Goal: Transaction & Acquisition: Purchase product/service

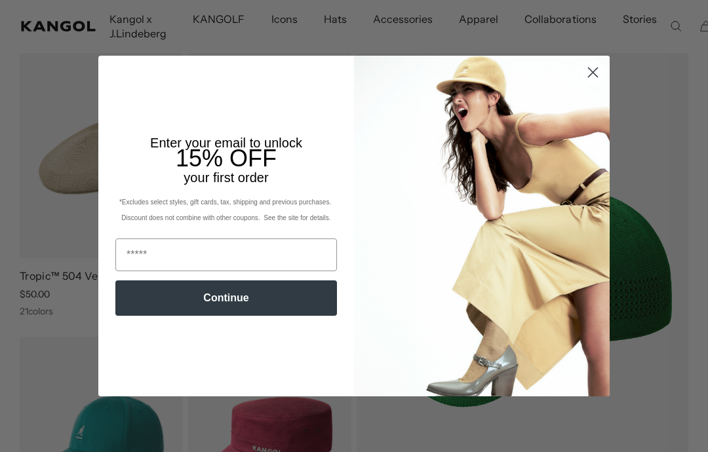
scroll to position [106, 0]
click at [593, 148] on img "POPUP Form" at bounding box center [482, 226] width 256 height 341
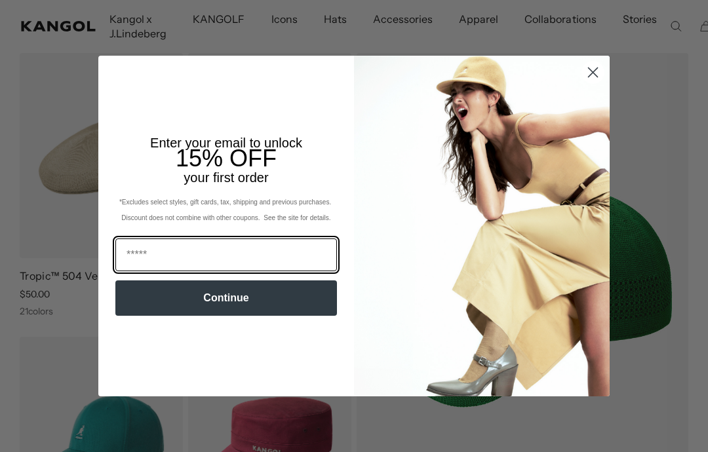
click at [298, 248] on input "Email" at bounding box center [226, 255] width 222 height 33
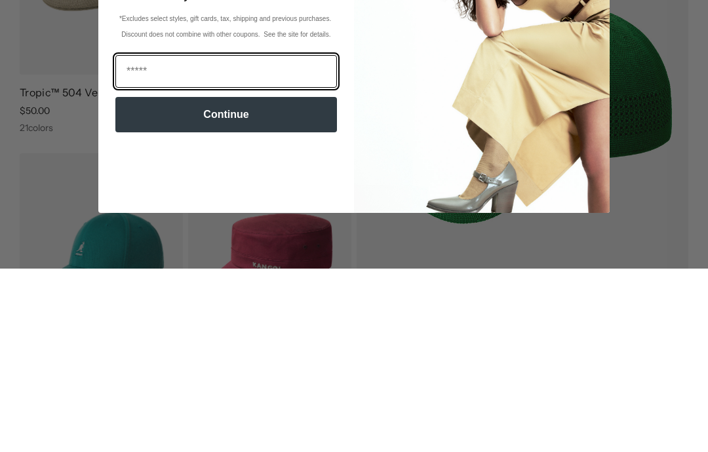
scroll to position [0, 0]
type input "**********"
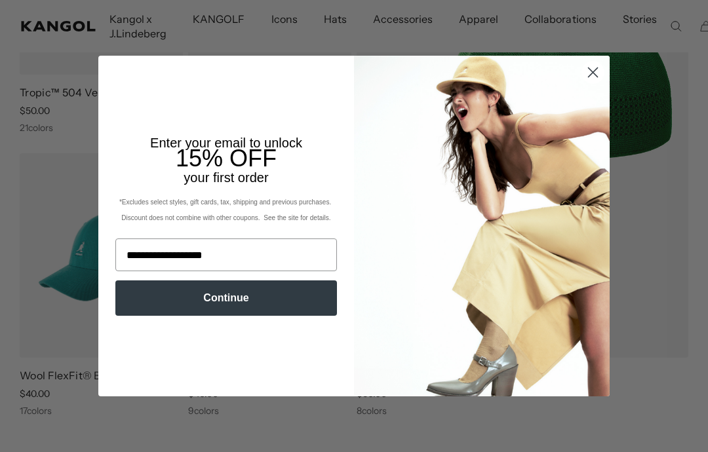
click at [265, 296] on button "Continue" at bounding box center [226, 298] width 222 height 35
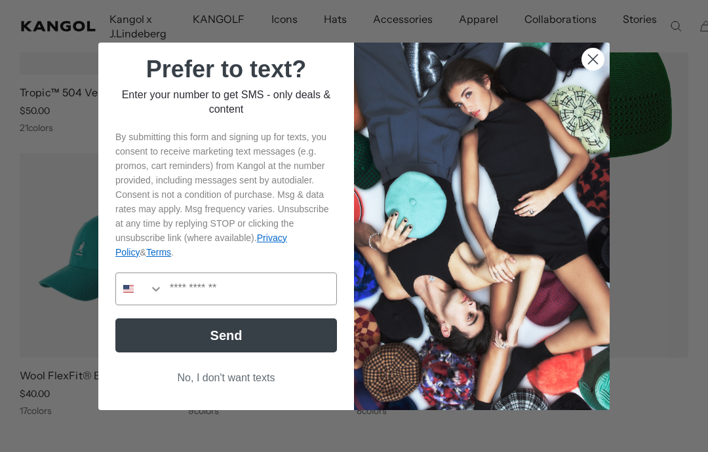
click at [260, 378] on button "No, I don't want texts" at bounding box center [226, 378] width 222 height 25
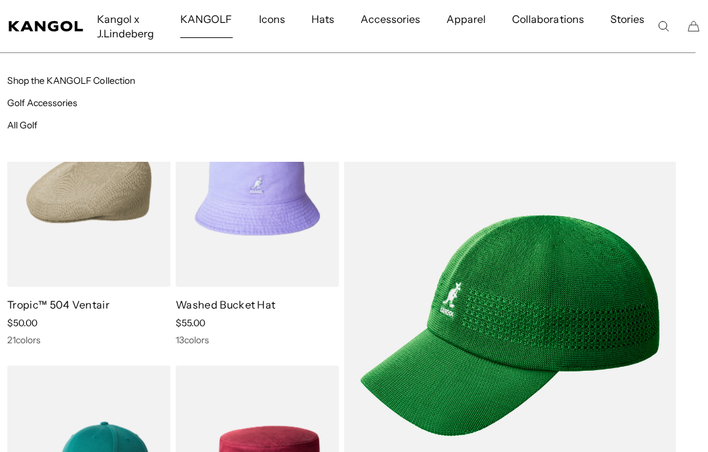
click at [327, 18] on span "Hats" at bounding box center [322, 19] width 23 height 38
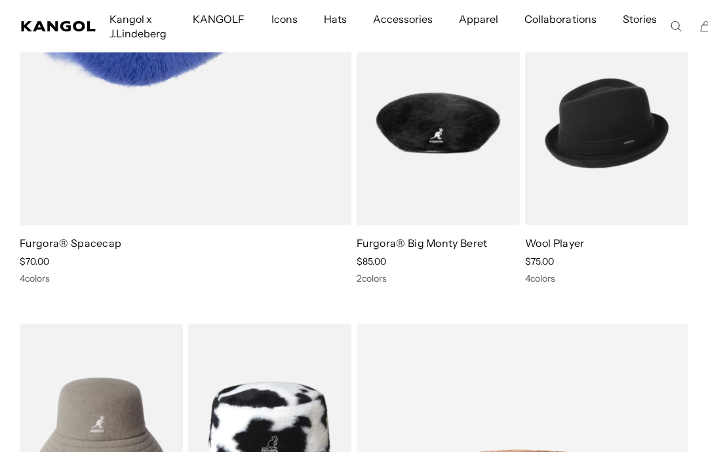
scroll to position [0, 270]
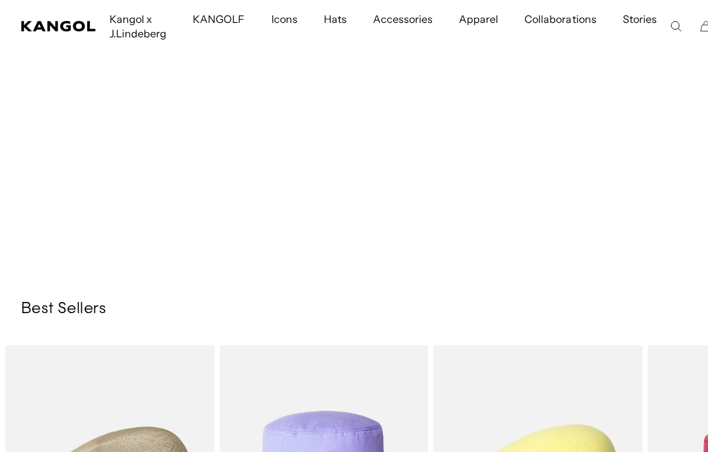
scroll to position [0, 270]
